Goal: Task Accomplishment & Management: Use online tool/utility

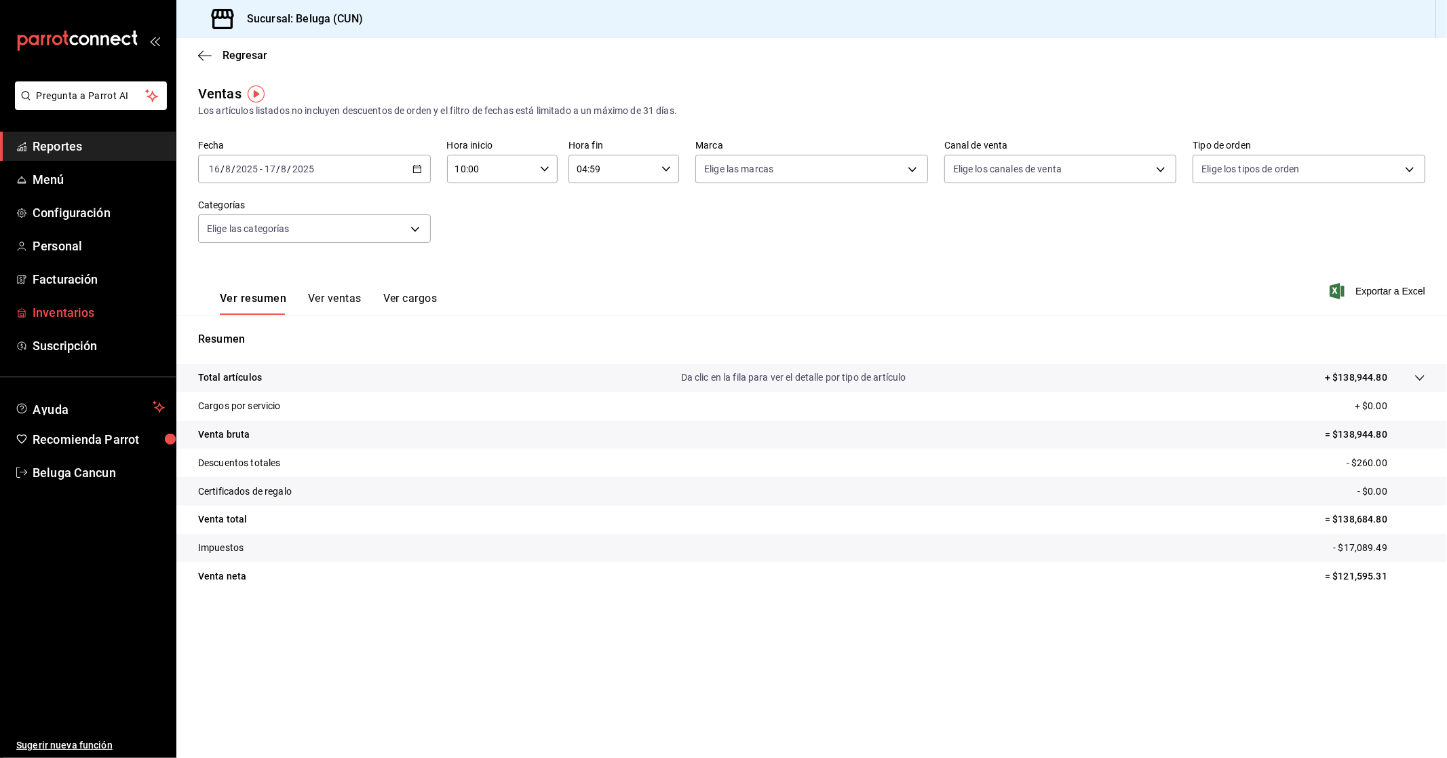
click at [63, 311] on span "Inventarios" at bounding box center [99, 312] width 132 height 18
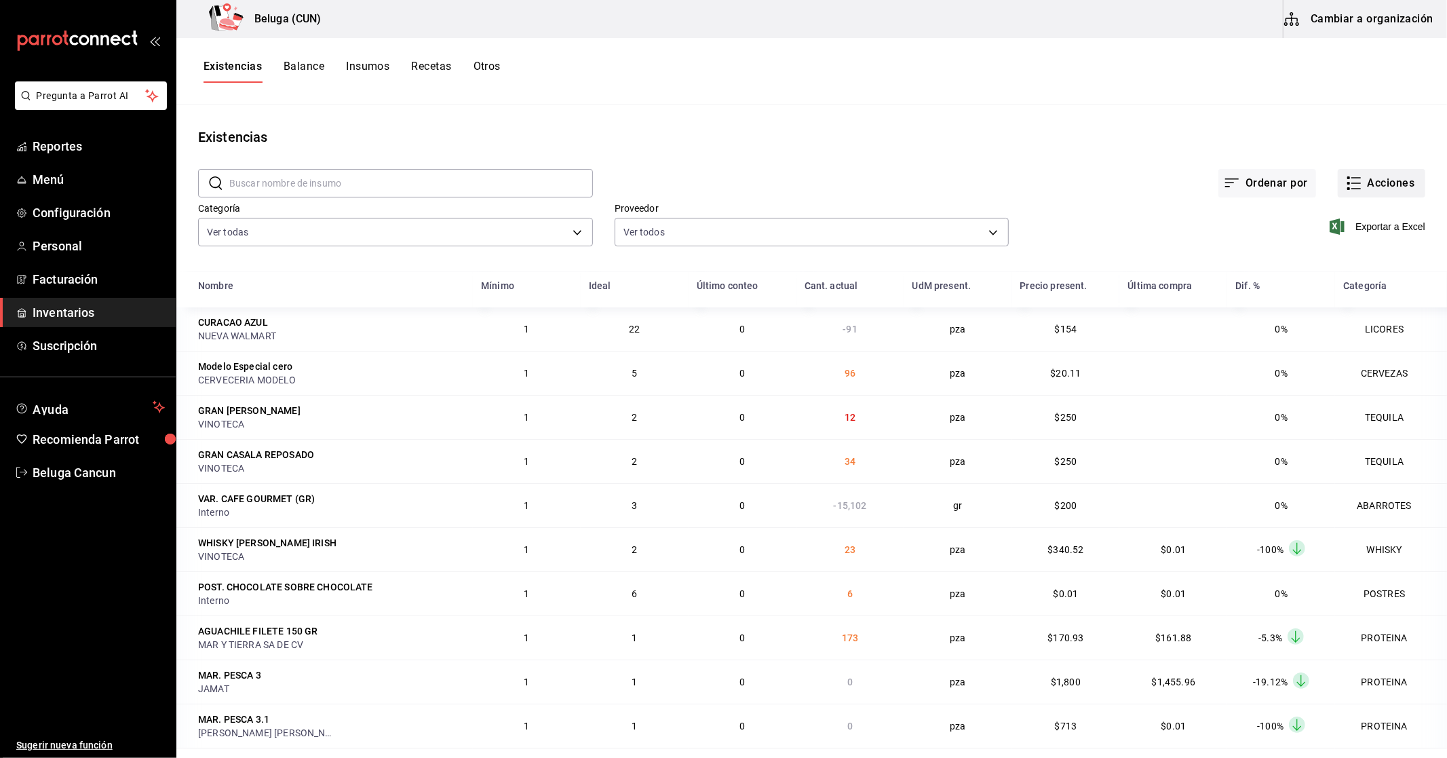
click at [1361, 187] on button "Acciones" at bounding box center [1380, 183] width 87 height 28
click at [622, 84] on div at bounding box center [723, 379] width 1447 height 758
click at [563, 229] on body "Pregunta a Parrot AI Reportes Menú Configuración Personal Facturación Inventari…" at bounding box center [723, 374] width 1447 height 748
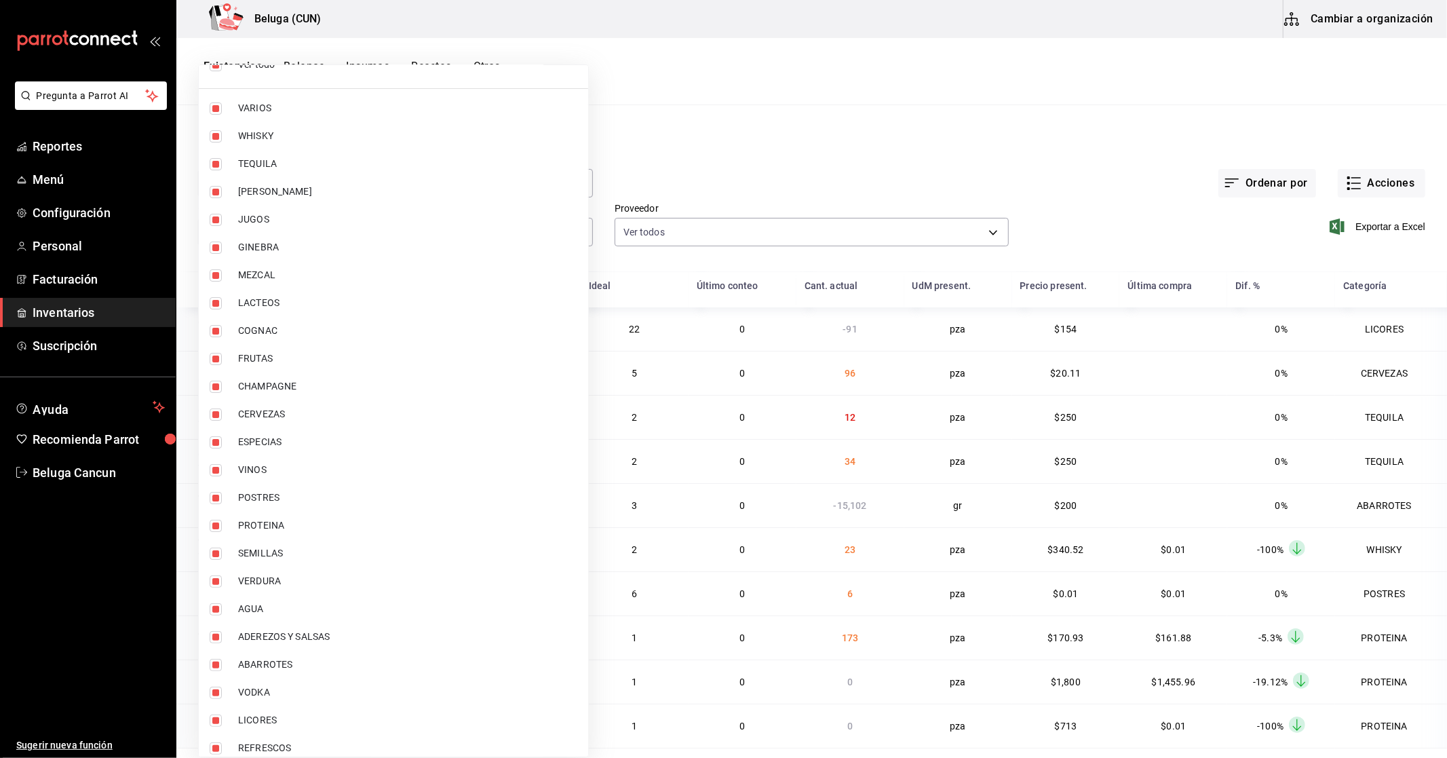
scroll to position [33, 0]
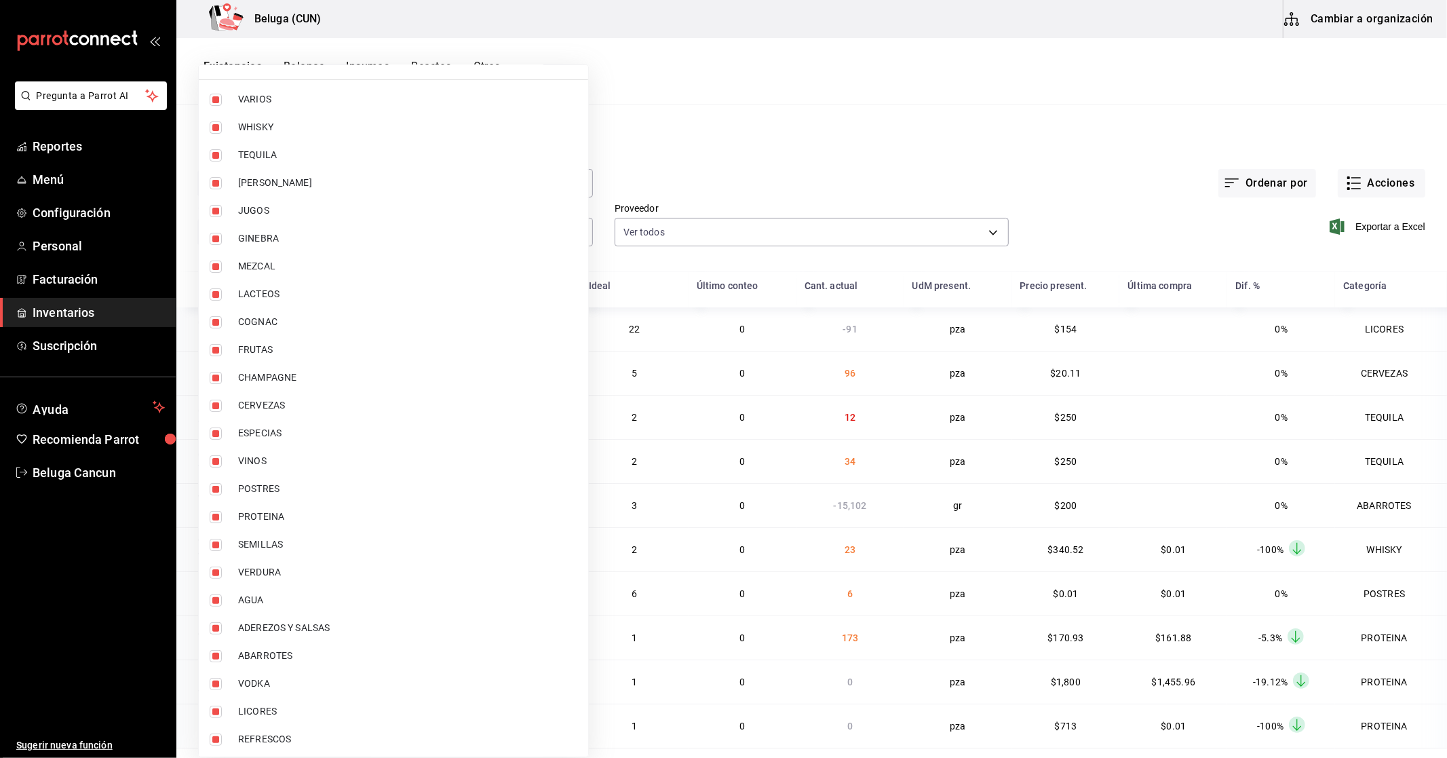
click at [249, 656] on span "ABARROTES" at bounding box center [407, 655] width 339 height 14
type input "f07f4d25-74ae-45a0-b4c7-416f1c014495,1b609913-4762-4067-b74a-b69c5b99222b,83166…"
checkbox input "false"
click at [249, 621] on span "ADEREZOS Y SALSAS" at bounding box center [407, 628] width 339 height 14
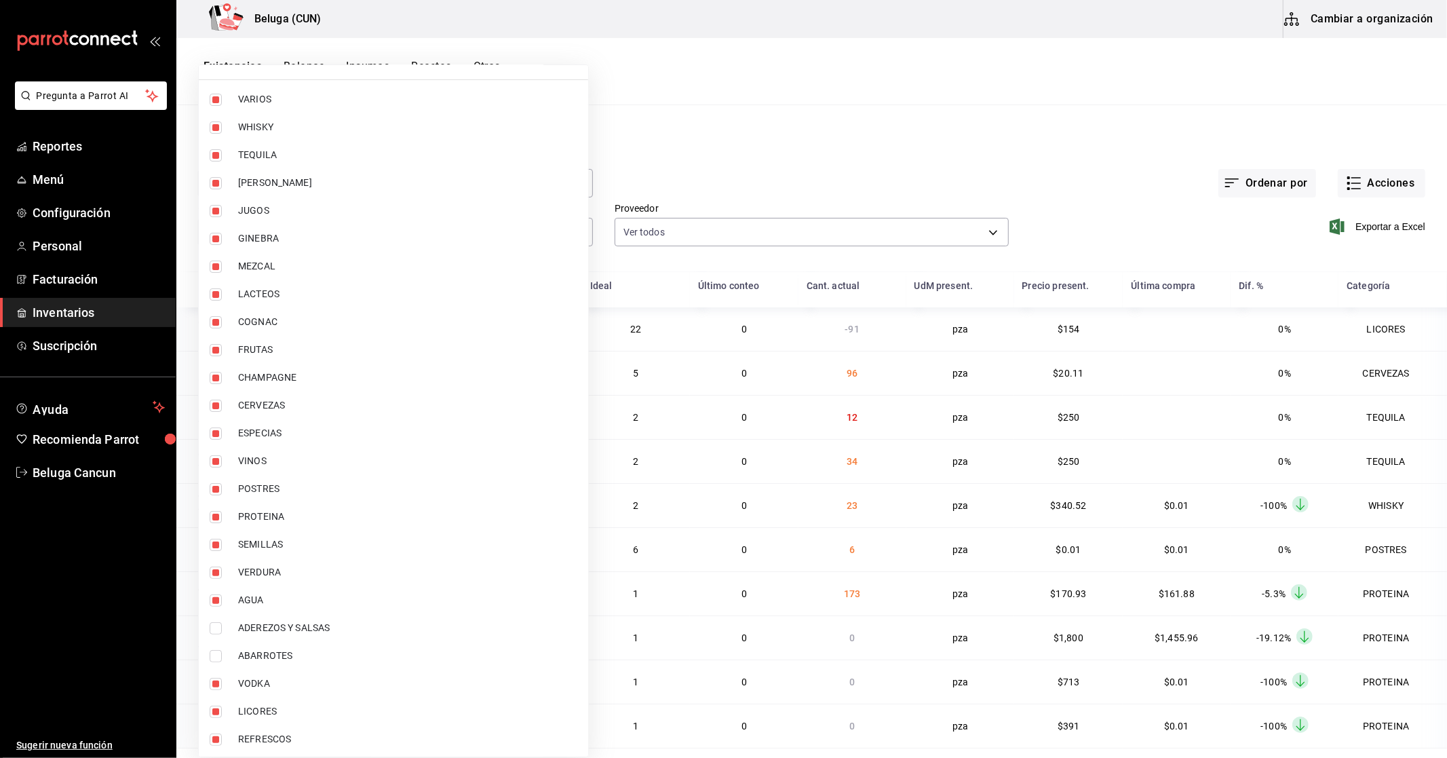
type input "f07f4d25-74ae-45a0-b4c7-416f1c014495,1b609913-4762-4067-b74a-b69c5b99222b,83166…"
checkbox input "false"
click at [252, 565] on span "VERDURA" at bounding box center [407, 572] width 339 height 14
type input "f07f4d25-74ae-45a0-b4c7-416f1c014495,1b609913-4762-4067-b74a-b69c5b99222b,83166…"
checkbox input "false"
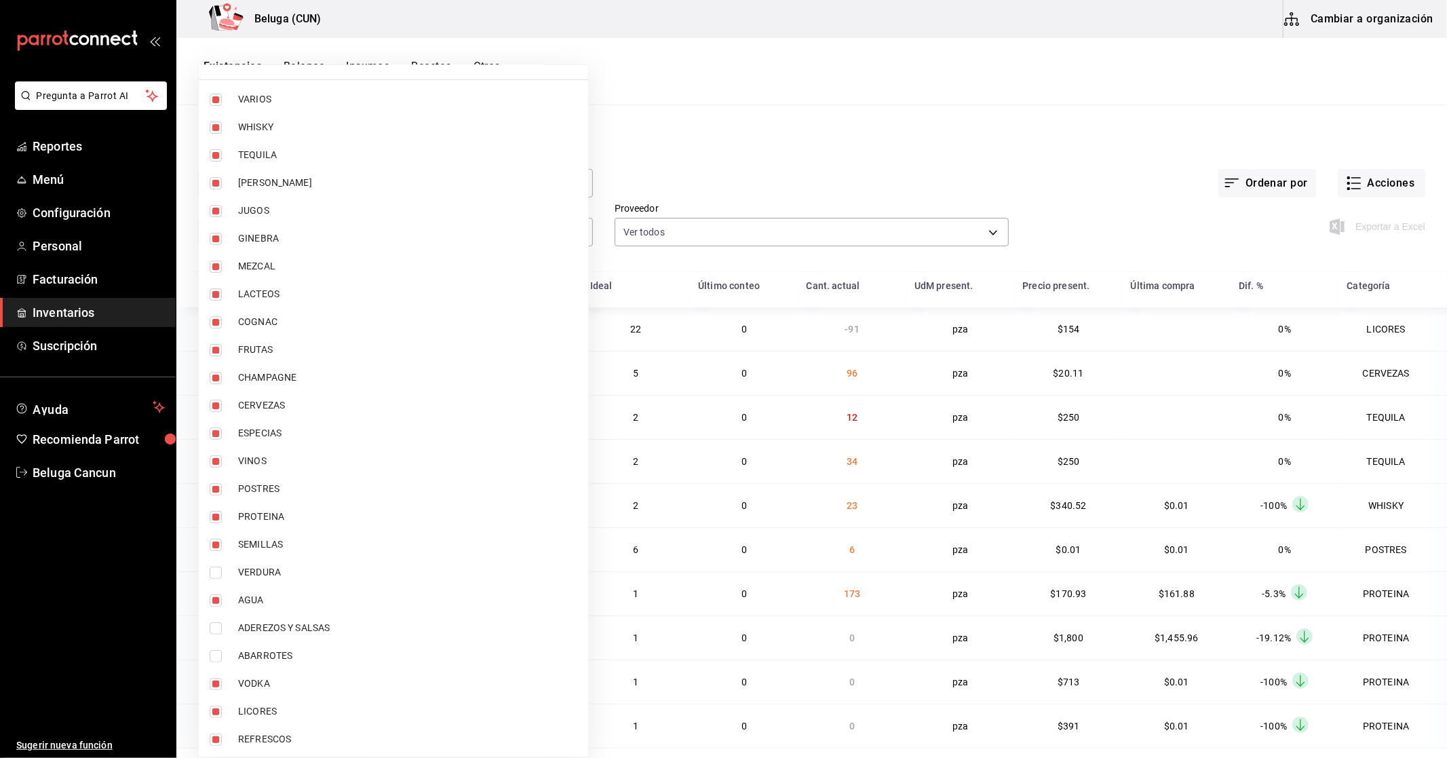
click at [262, 544] on span "SEMILLAS" at bounding box center [407, 544] width 339 height 14
type input "f07f4d25-74ae-45a0-b4c7-416f1c014495,1b609913-4762-4067-b74a-b69c5b99222b,83166…"
checkbox input "false"
click at [269, 513] on span "PROTEINA" at bounding box center [407, 516] width 339 height 14
type input "f07f4d25-74ae-45a0-b4c7-416f1c014495,1b609913-4762-4067-b74a-b69c5b99222b,83166…"
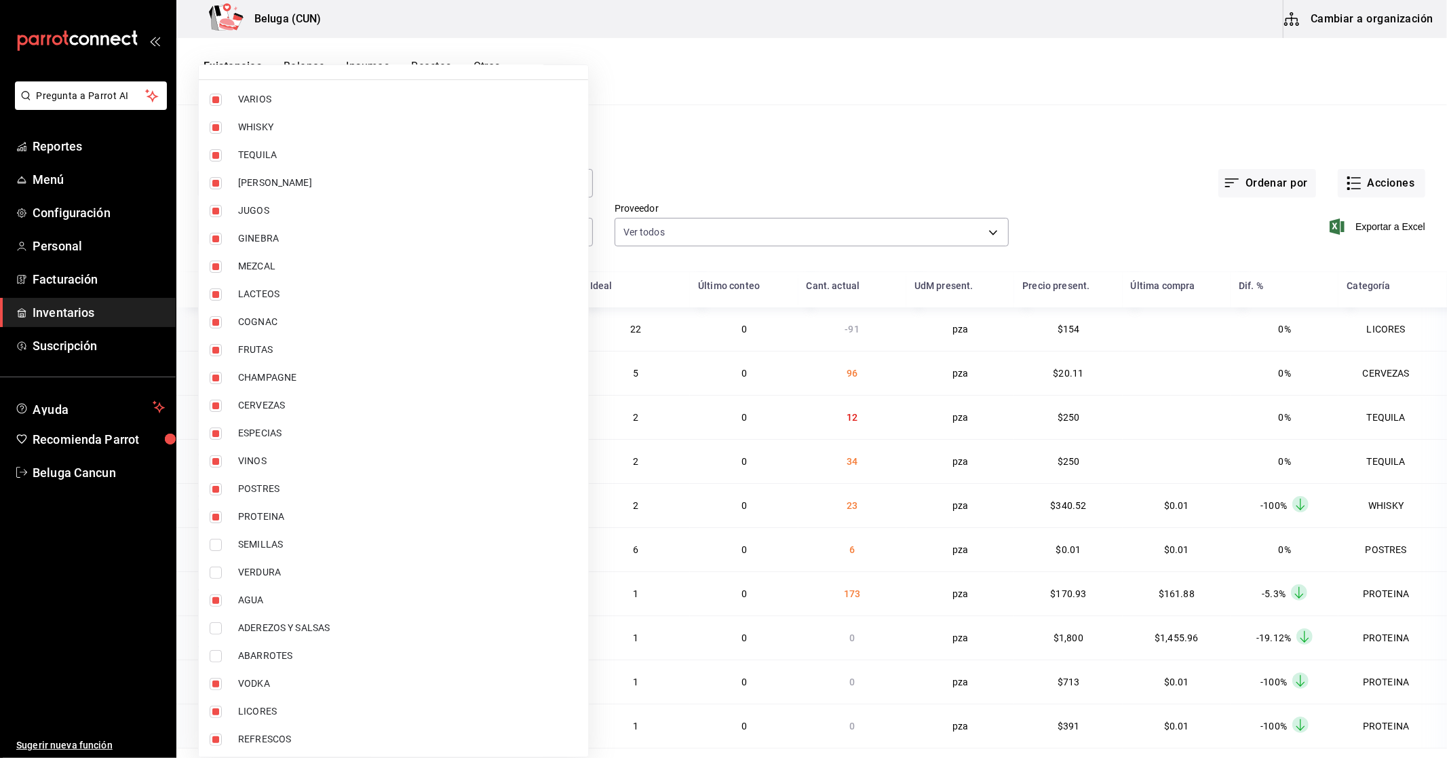
checkbox input "false"
click at [265, 476] on li "POSTRES" at bounding box center [393, 489] width 389 height 28
type input "f07f4d25-74ae-45a0-b4c7-416f1c014495,1b609913-4762-4067-b74a-b69c5b99222b,83166…"
checkbox input "false"
click at [281, 436] on span "ESPECIAS" at bounding box center [407, 433] width 339 height 14
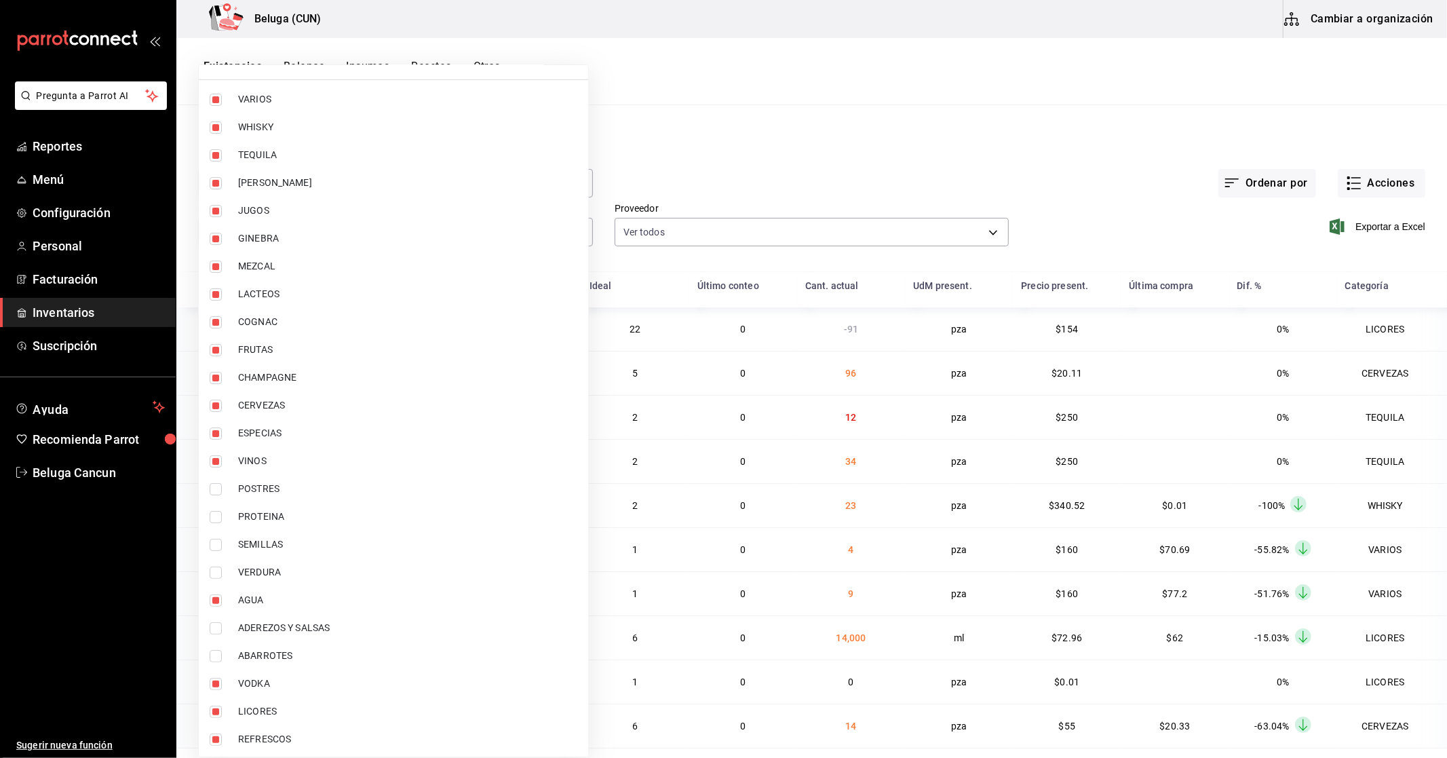
type input "f07f4d25-74ae-45a0-b4c7-416f1c014495,1b609913-4762-4067-b74a-b69c5b99222b,83166…"
checkbox input "false"
click at [256, 350] on span "FRUTAS" at bounding box center [407, 350] width 339 height 14
type input "f07f4d25-74ae-45a0-b4c7-416f1c014495,1b609913-4762-4067-b74a-b69c5b99222b,83166…"
checkbox input "false"
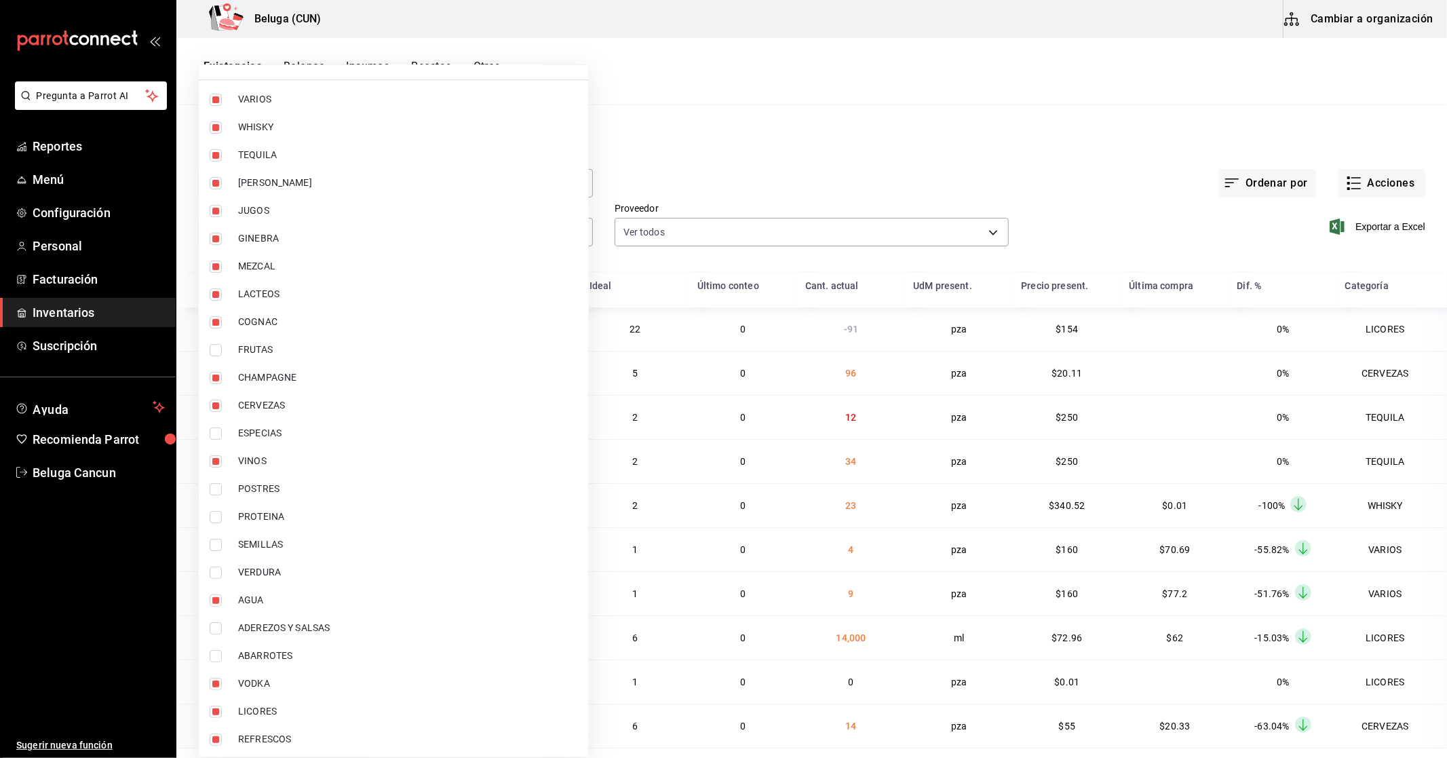
click at [269, 298] on span "LACTEOS" at bounding box center [407, 294] width 339 height 14
type input "f07f4d25-74ae-45a0-b4c7-416f1c014495,1b609913-4762-4067-b74a-b69c5b99222b,83166…"
checkbox input "false"
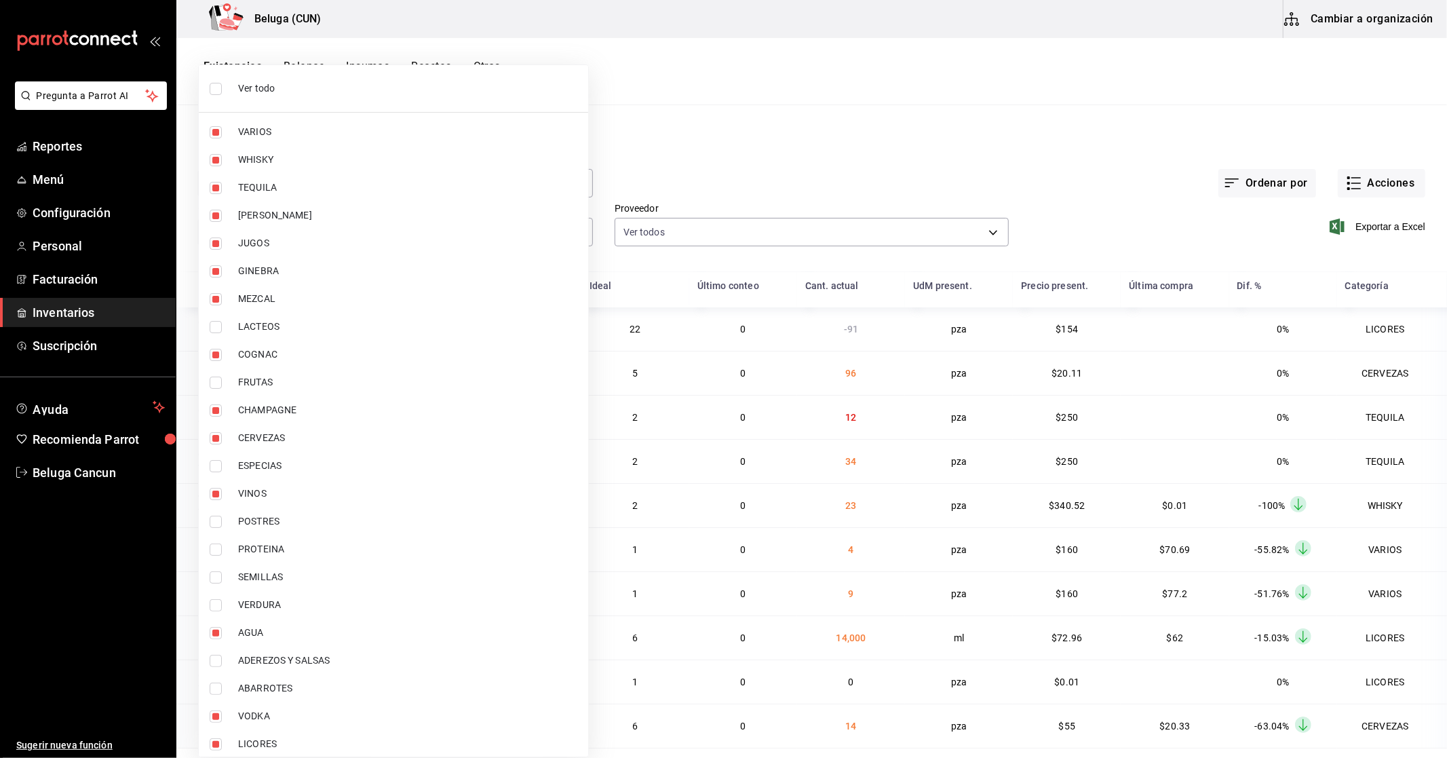
click at [882, 173] on div at bounding box center [723, 379] width 1447 height 758
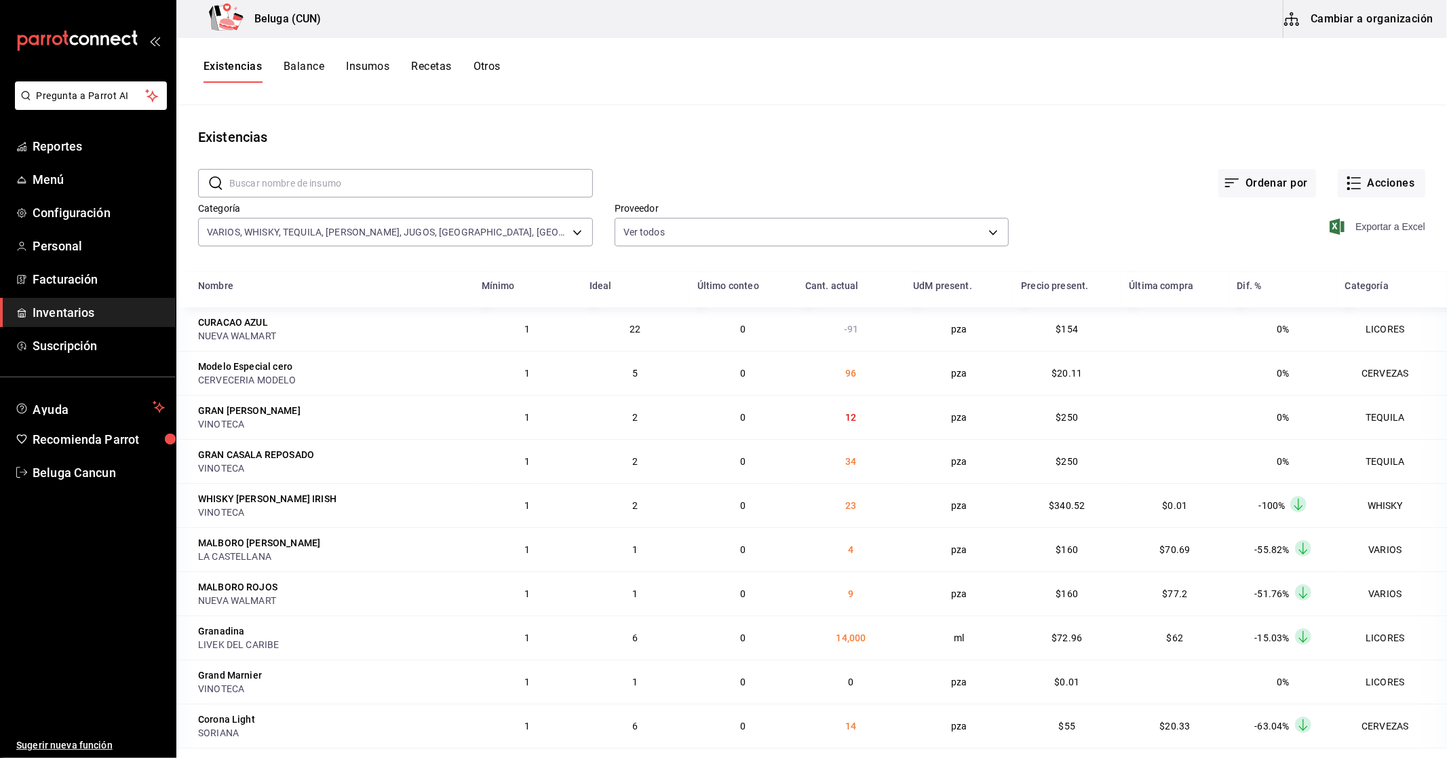
click at [1378, 228] on span "Exportar a Excel" at bounding box center [1378, 226] width 93 height 16
click at [575, 226] on body "Pregunta a Parrot AI Reportes Menú Configuración Personal Facturación Inventari…" at bounding box center [723, 374] width 1447 height 748
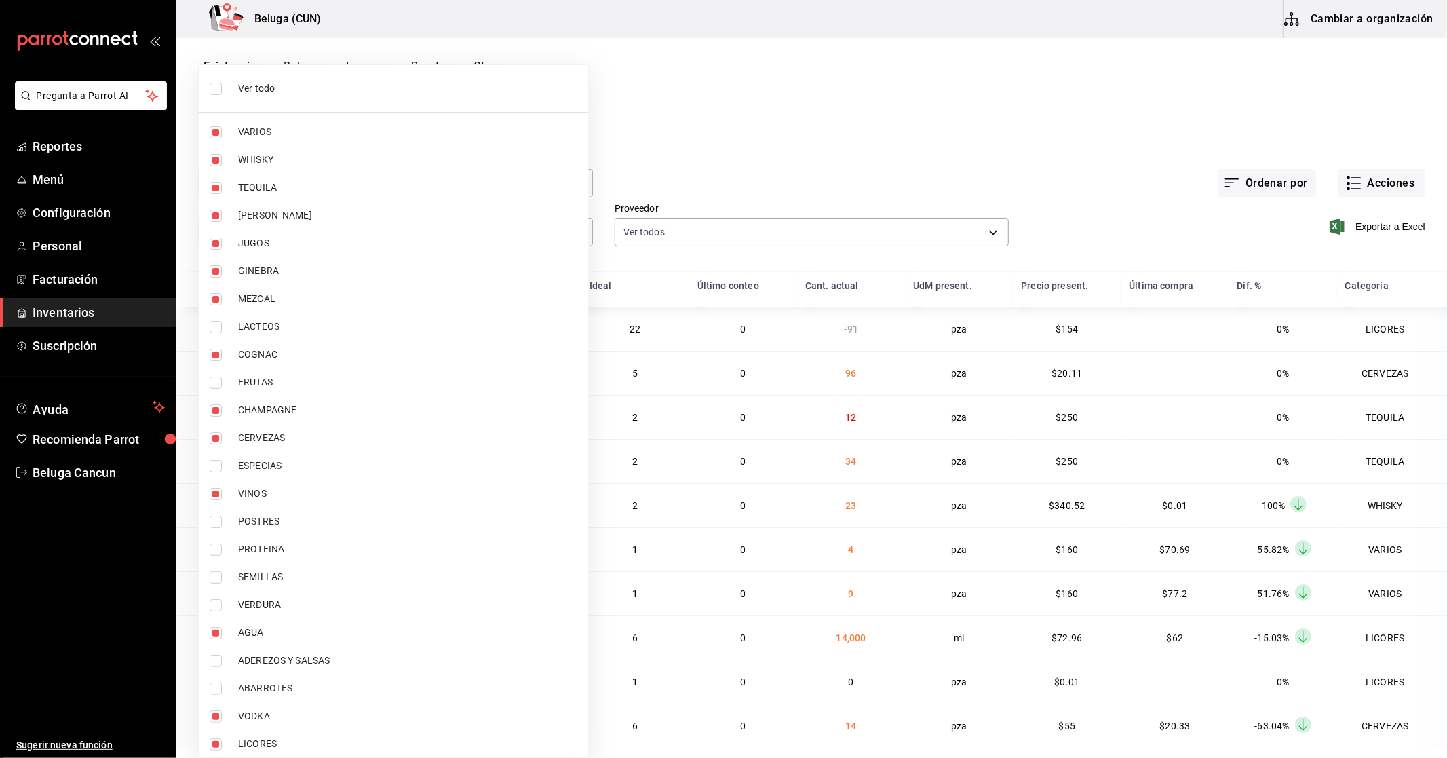
click at [290, 94] on span "Ver todo" at bounding box center [407, 88] width 339 height 14
type input "f07f4d25-74ae-45a0-b4c7-416f1c014495,1b609913-4762-4067-b74a-b69c5b99222b,83166…"
checkbox input "true"
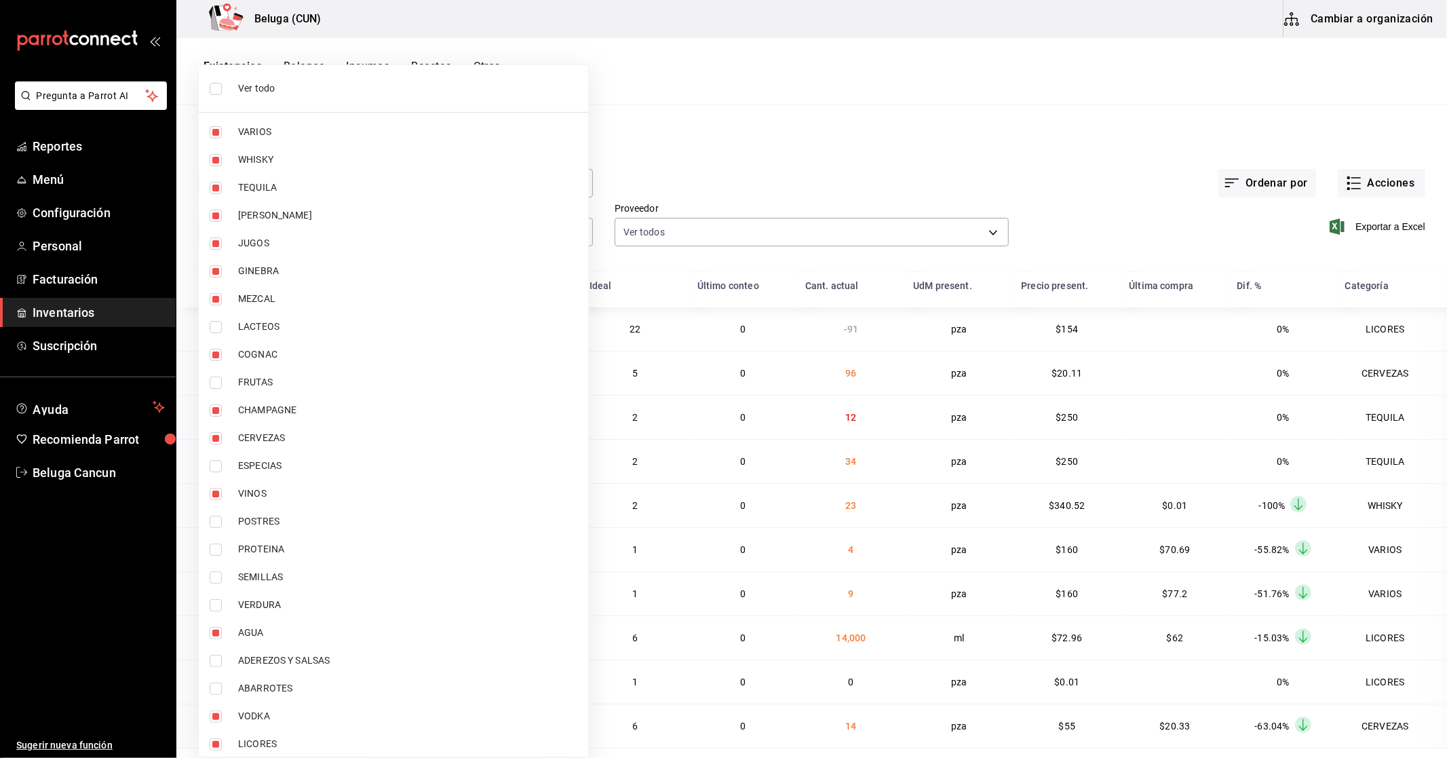
checkbox input "true"
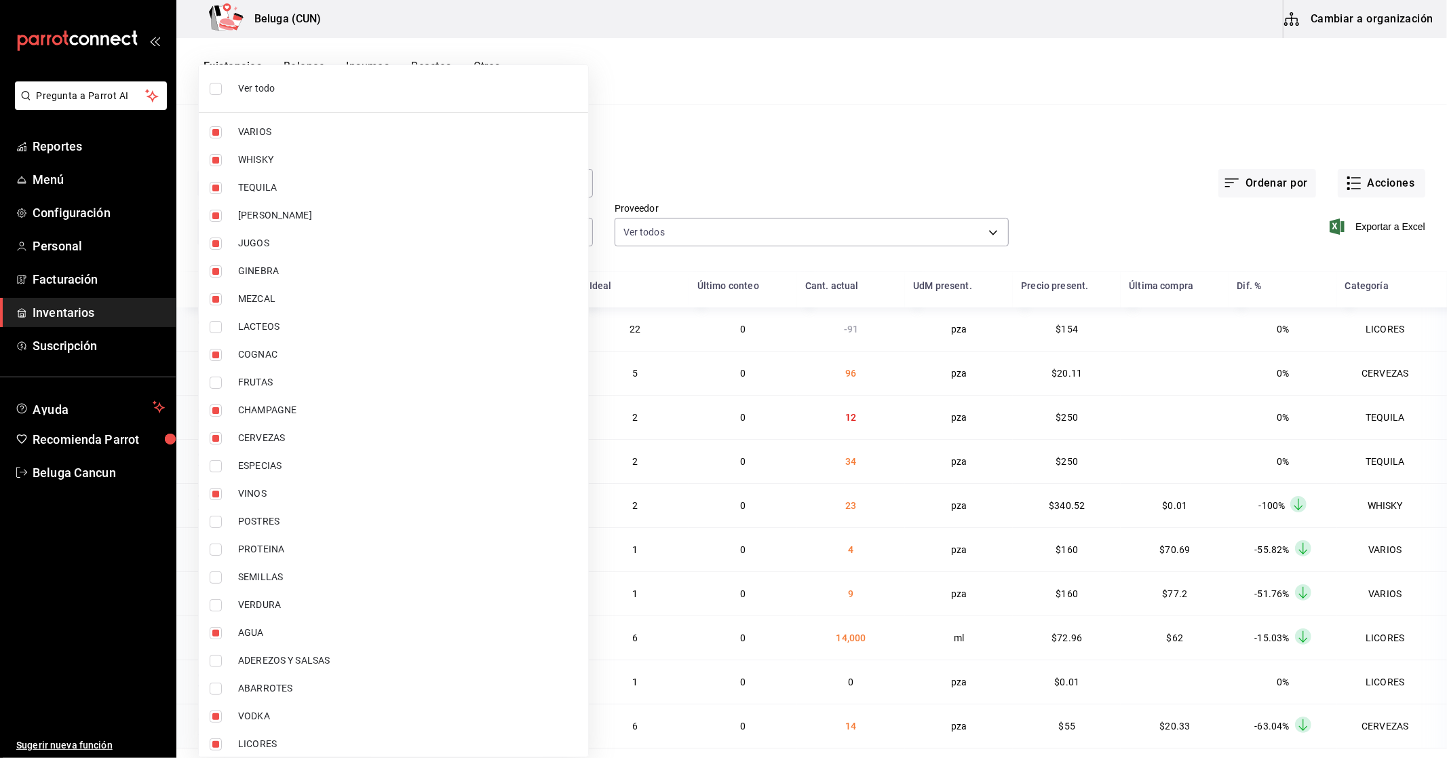
checkbox input "true"
click at [290, 94] on span "Ver todo" at bounding box center [407, 88] width 339 height 14
checkbox input "false"
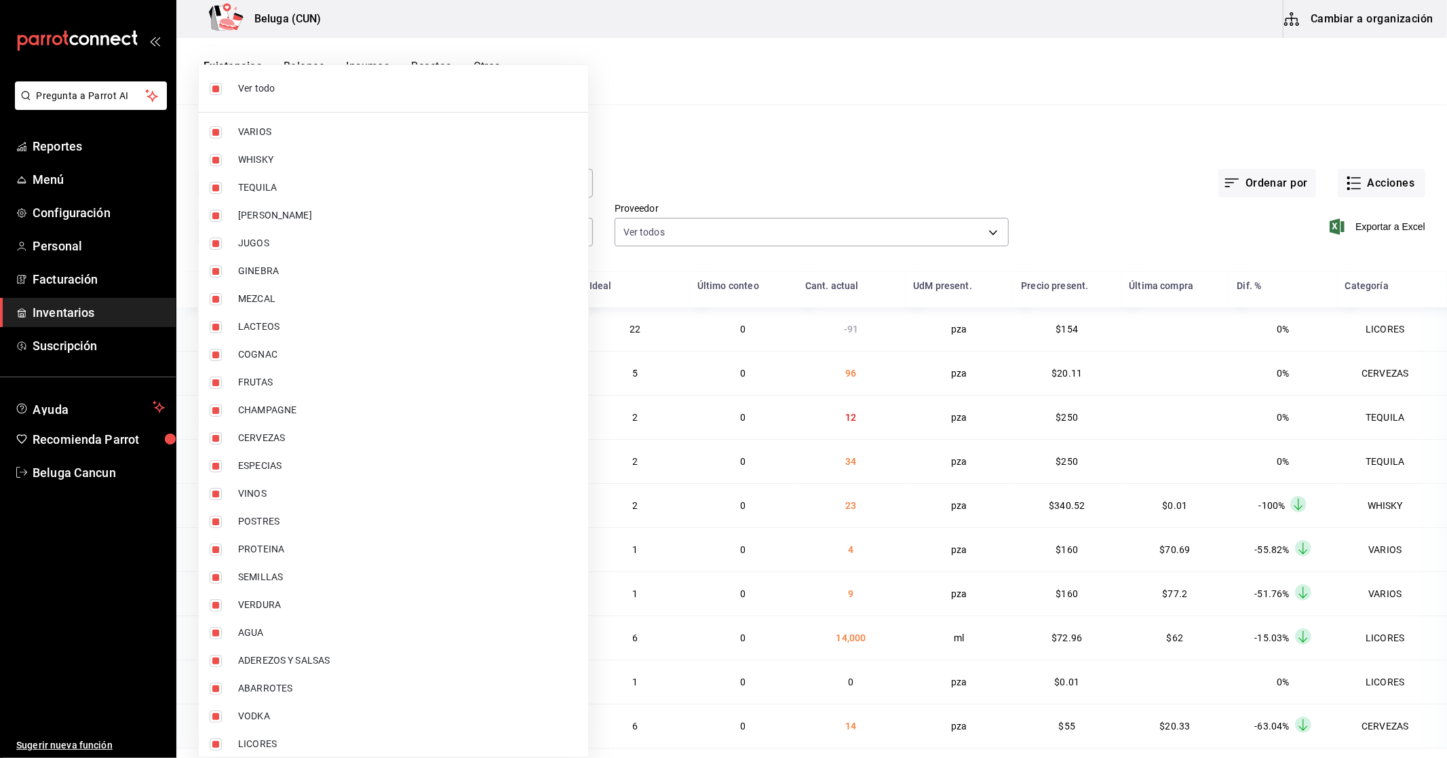
checkbox input "false"
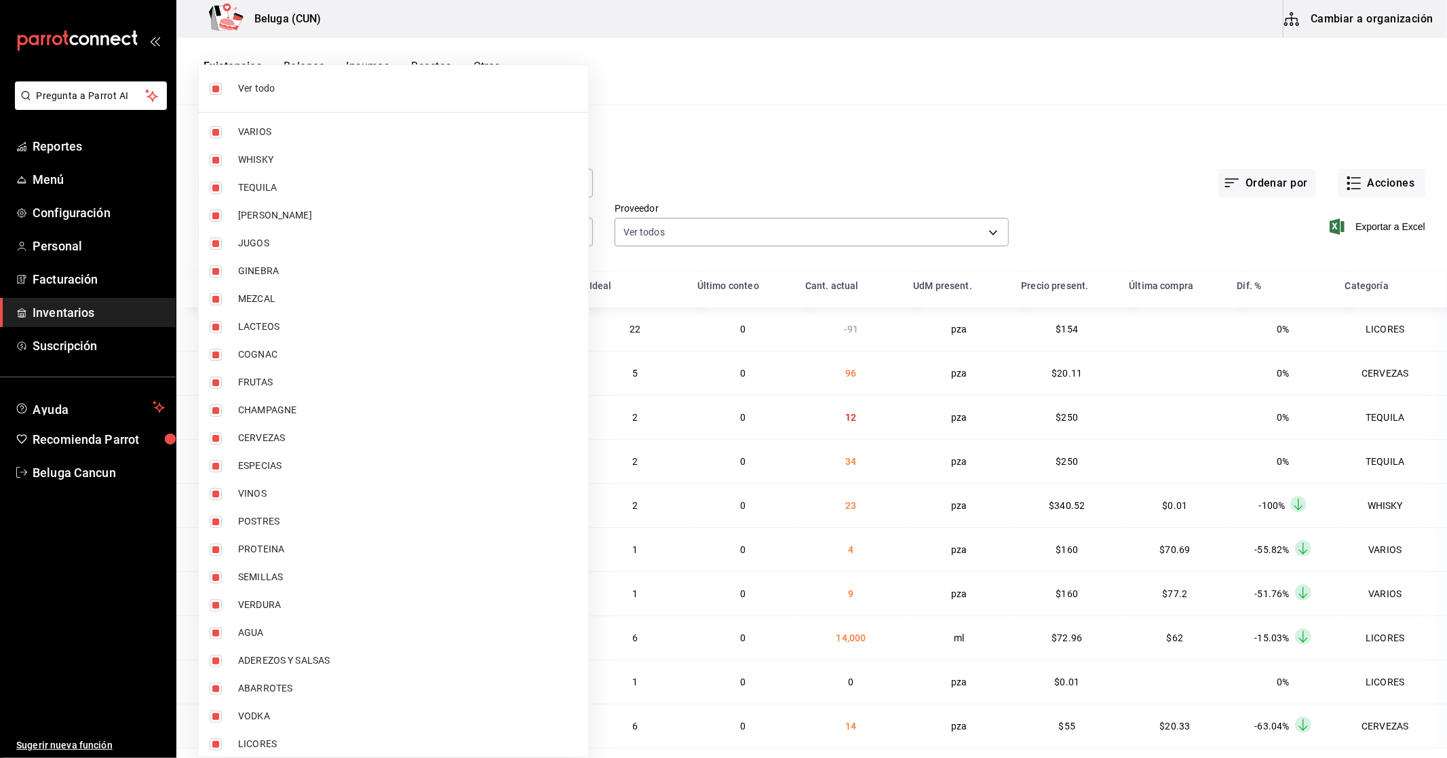
checkbox input "false"
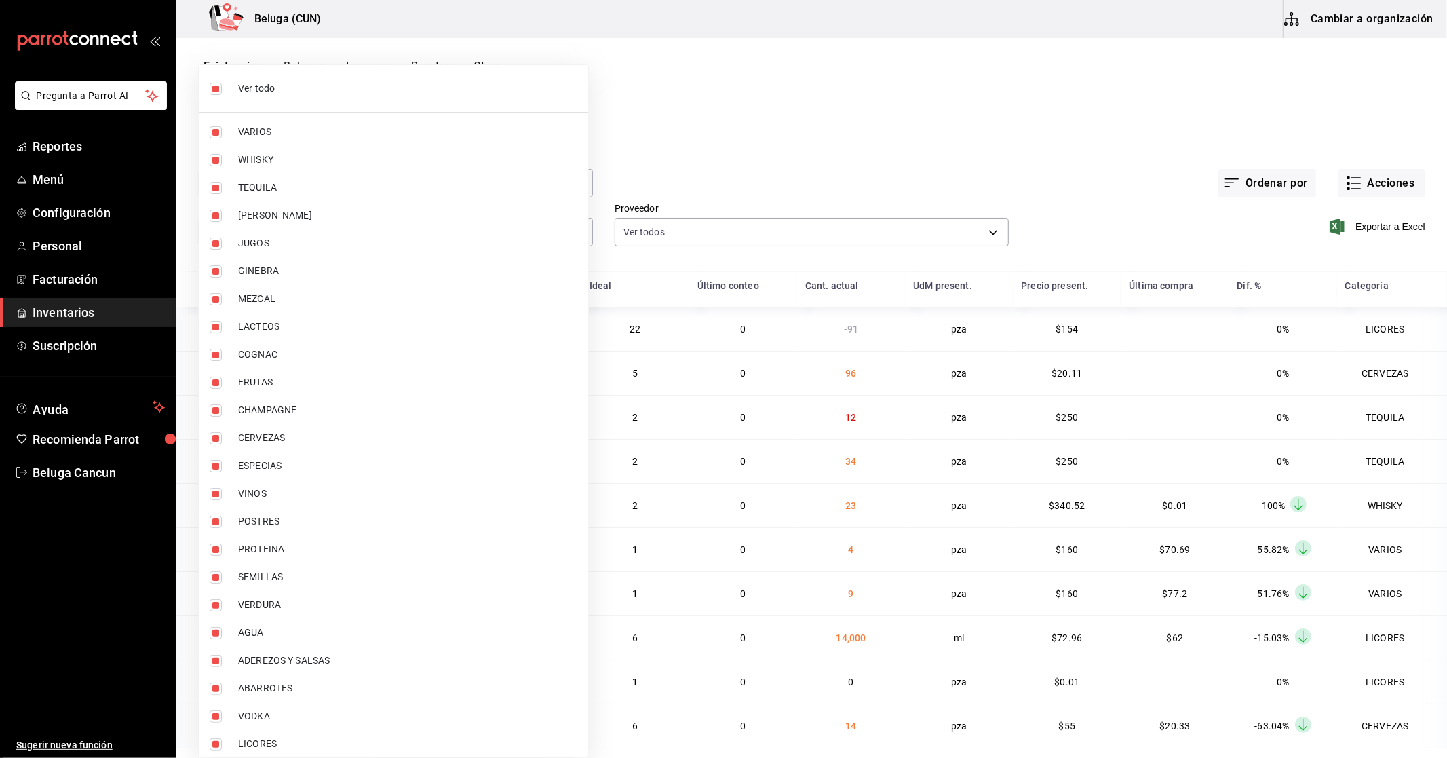
checkbox input "false"
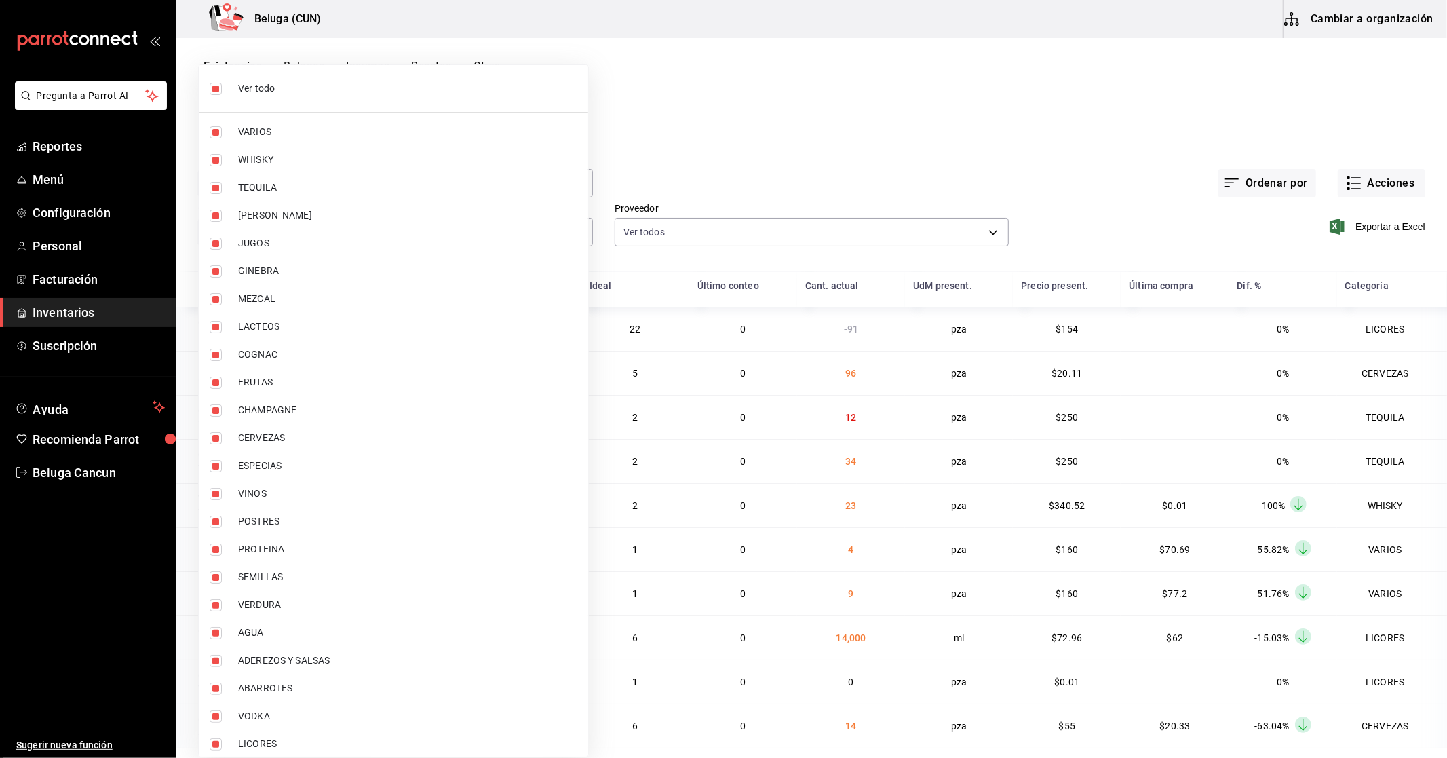
checkbox input "false"
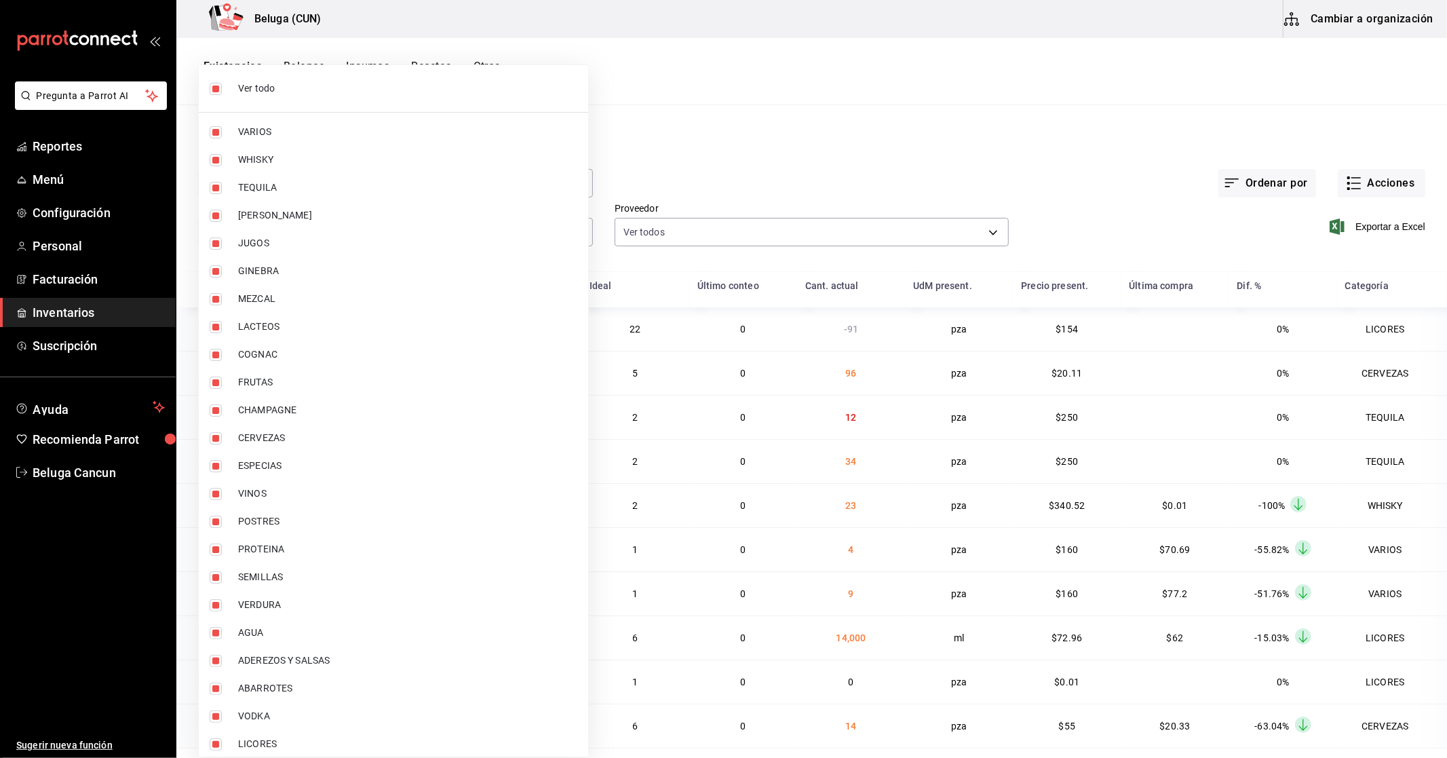
checkbox input "false"
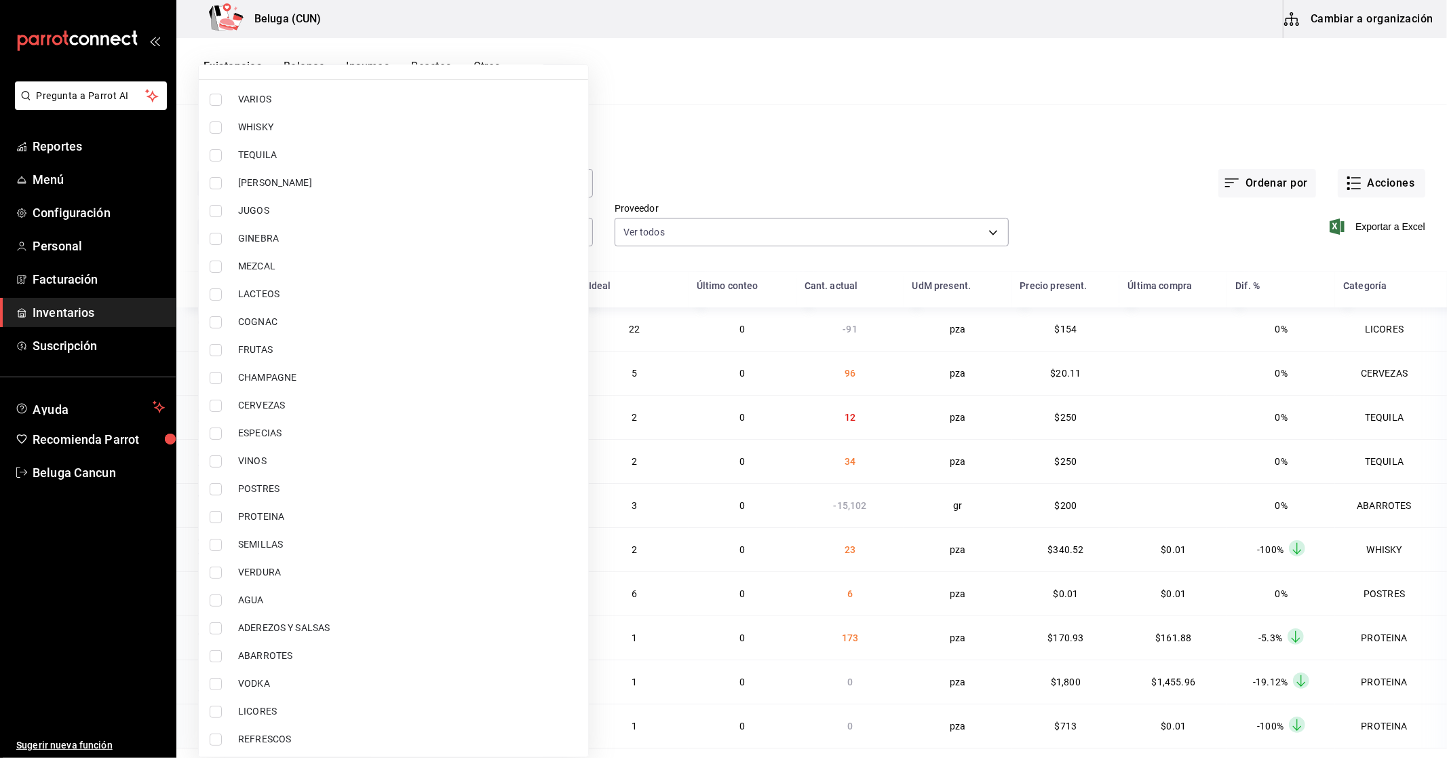
click at [272, 504] on li "PROTEINA" at bounding box center [393, 517] width 389 height 28
type input "49acfc3a-e67d-4012-8994-cdceb58e19f0"
checkbox input "true"
click at [269, 486] on span "POSTRES" at bounding box center [407, 489] width 339 height 14
type input "49acfc3a-e67d-4012-8994-cdceb58e19f0,43c9e2b0-4afa-46e8-9575-d8271eaf3d25"
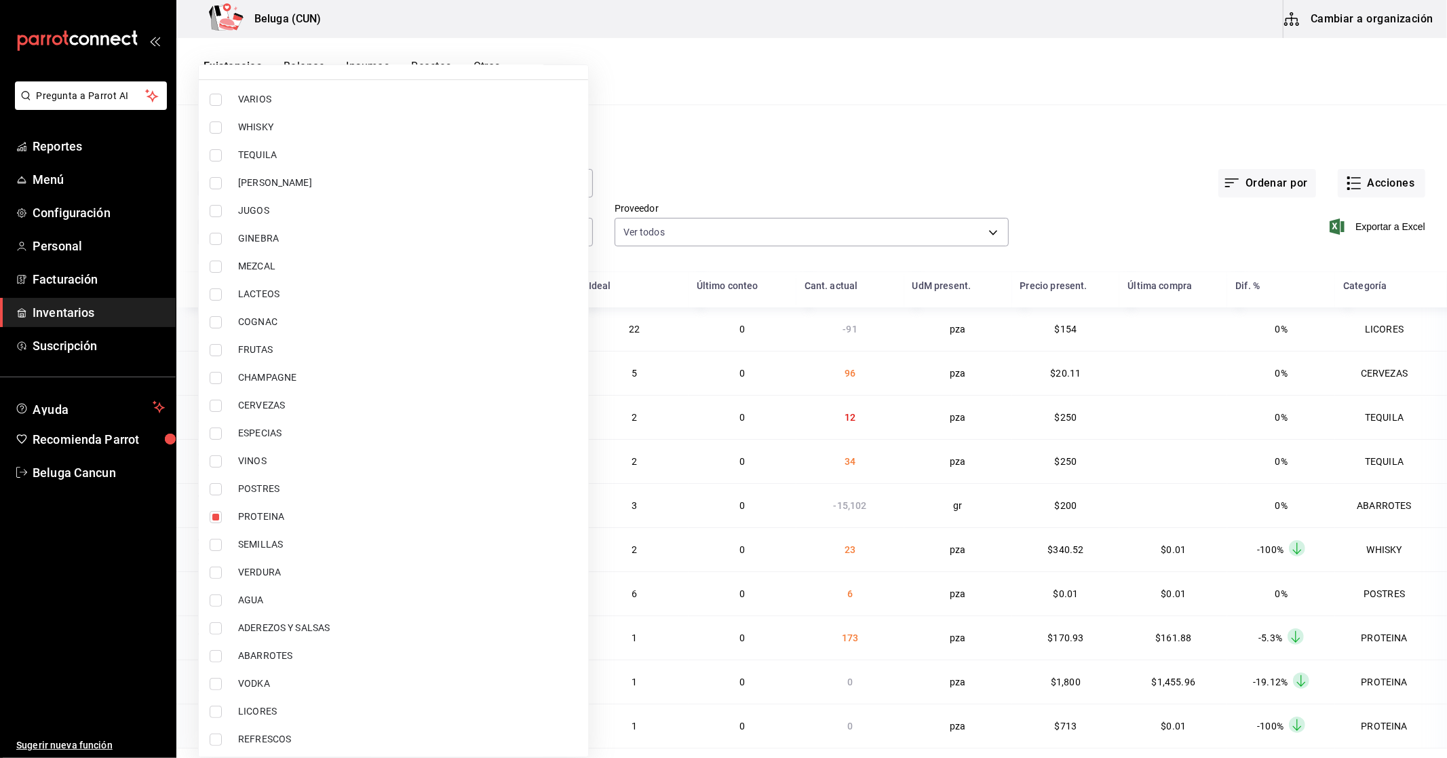
checkbox input "true"
click at [1135, 116] on div at bounding box center [723, 379] width 1447 height 758
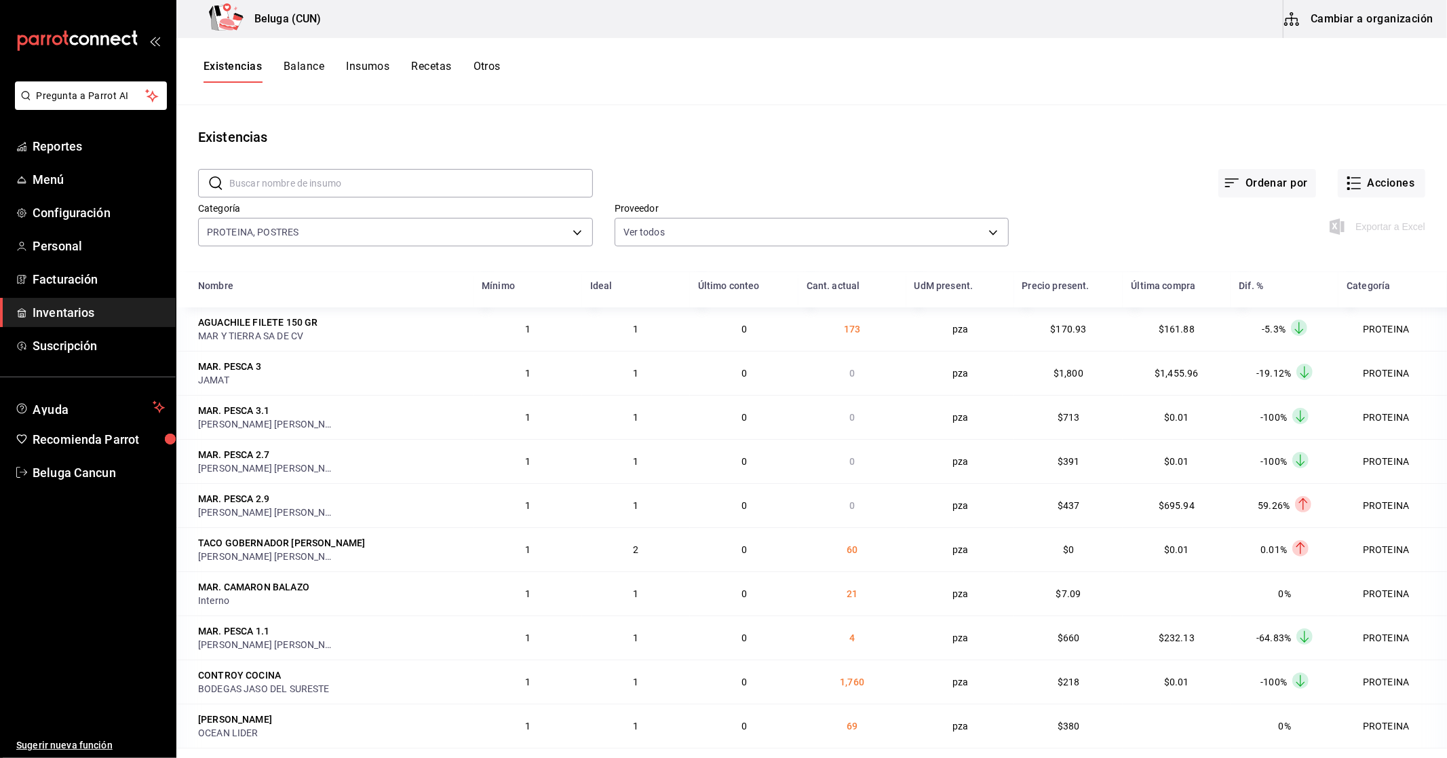
click at [1411, 188] on div "Ver todo VARIOS WHISKY TEQUILA [PERSON_NAME] JUGOS GINEBRA MEZCAL LACTEOS COGNA…" at bounding box center [723, 379] width 1447 height 758
click at [1391, 184] on div "Ver todo VARIOS WHISKY TEQUILA [PERSON_NAME] JUGOS GINEBRA MEZCAL LACTEOS COGNA…" at bounding box center [723, 379] width 1447 height 758
click at [1353, 184] on div "Ver todo VARIOS WHISKY TEQUILA [PERSON_NAME] JUGOS GINEBRA MEZCAL LACTEOS COGNA…" at bounding box center [723, 379] width 1447 height 758
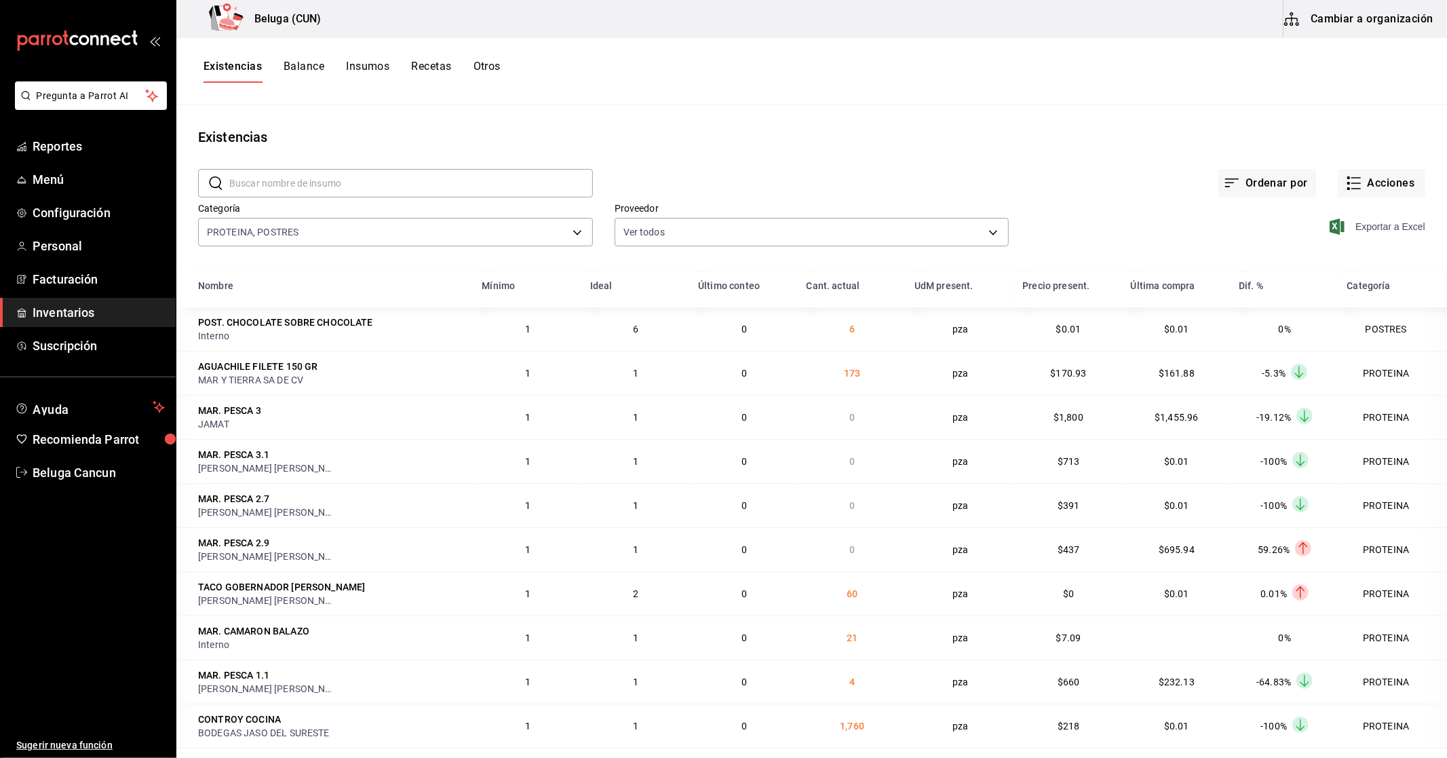
click at [1360, 222] on span "Exportar a Excel" at bounding box center [1378, 226] width 93 height 16
click at [849, 167] on div "Ordenar por Acciones" at bounding box center [1009, 172] width 832 height 50
click at [1114, 115] on main "Existencias ​ ​ Ordenar por Acciones Categoría PROTEINA, POSTRES 49acfc3a-e67d-…" at bounding box center [811, 426] width 1270 height 643
